Goal: Information Seeking & Learning: Learn about a topic

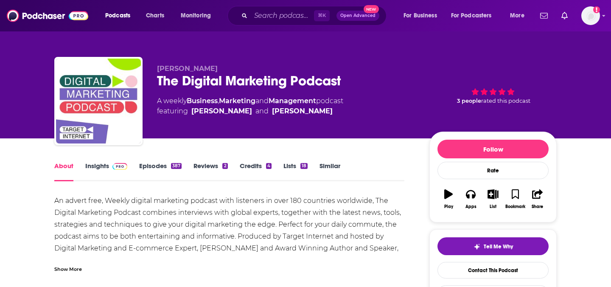
click at [102, 163] on link "Insights" at bounding box center [106, 172] width 42 height 20
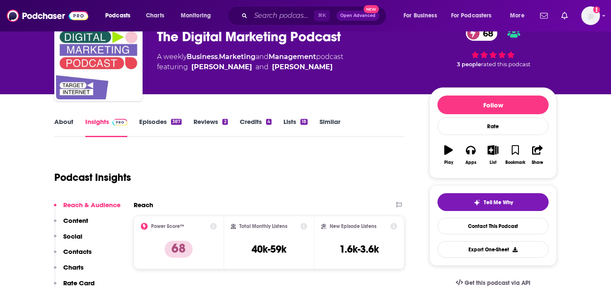
scroll to position [46, 0]
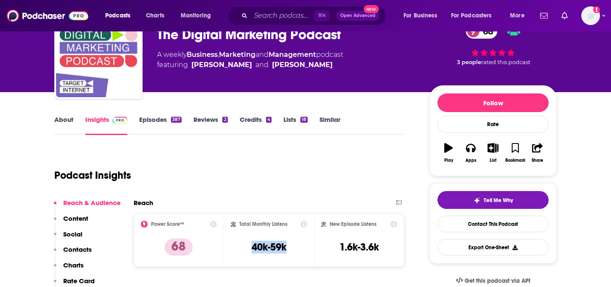
drag, startPoint x: 291, startPoint y: 253, endPoint x: 250, endPoint y: 249, distance: 41.0
click at [250, 249] on div "Total Monthly Listens 40k-59k" at bounding box center [269, 240] width 77 height 39
copy h3 "40k-59k"
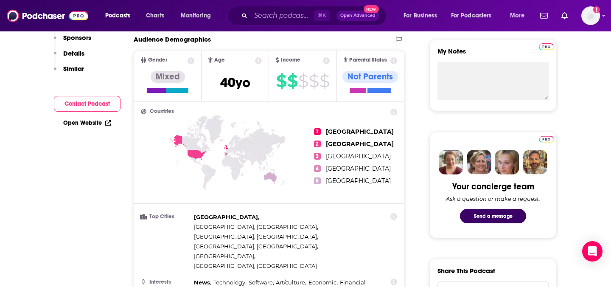
scroll to position [0, 0]
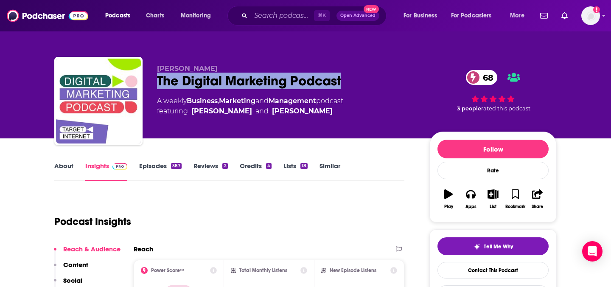
drag, startPoint x: 356, startPoint y: 81, endPoint x: 158, endPoint y: 74, distance: 198.3
click at [158, 74] on div "The Digital Marketing Podcast 68" at bounding box center [286, 81] width 259 height 17
copy h2 "The Digital Marketing Podcast"
